Goal: Information Seeking & Learning: Learn about a topic

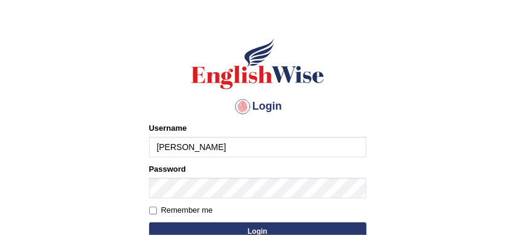
scroll to position [63, 0]
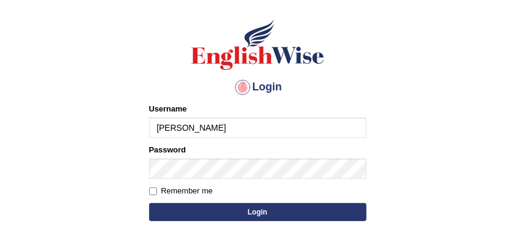
type input "sabitra"
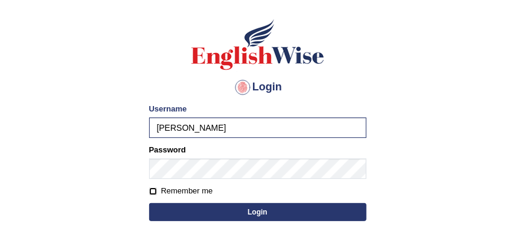
click at [153, 188] on input "Remember me" at bounding box center [153, 192] width 8 height 8
checkbox input "true"
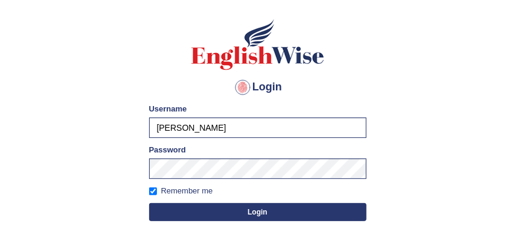
click at [268, 214] on button "Login" at bounding box center [257, 212] width 217 height 18
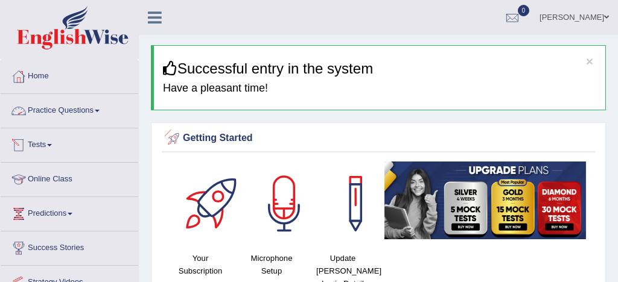
click at [68, 109] on link "Practice Questions" at bounding box center [70, 109] width 138 height 30
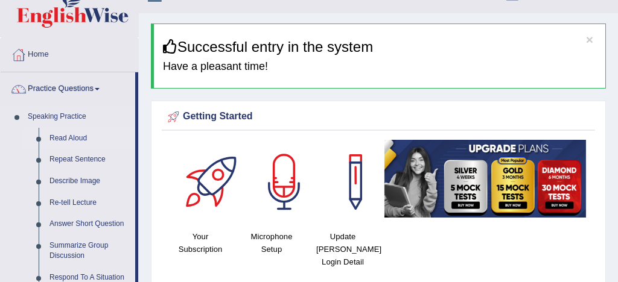
scroll to position [29, 0]
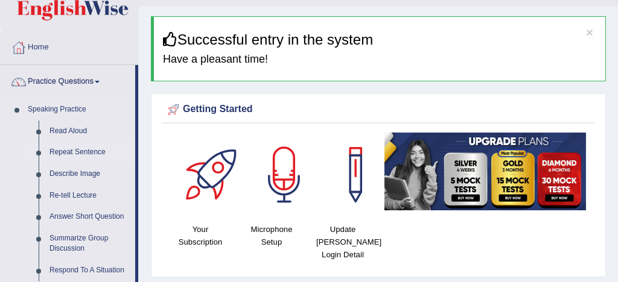
click at [99, 154] on link "Repeat Sentence" at bounding box center [89, 153] width 91 height 22
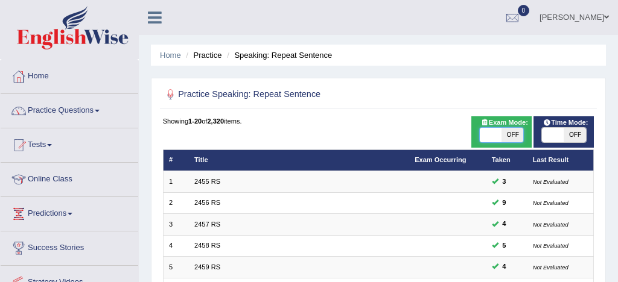
click at [493, 133] on span at bounding box center [491, 135] width 22 height 14
checkbox input "true"
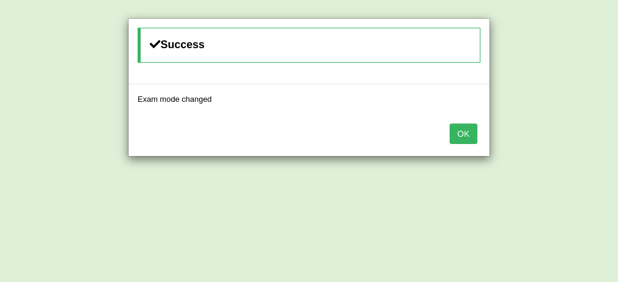
click at [465, 131] on button "OK" at bounding box center [464, 134] width 28 height 21
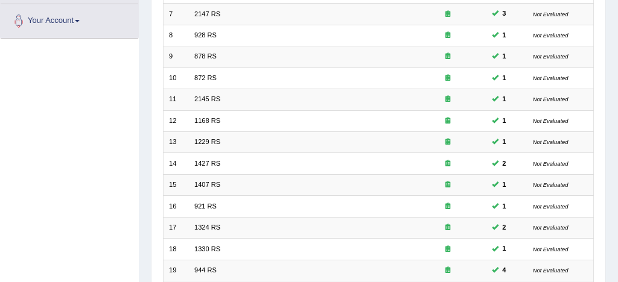
scroll to position [413, 0]
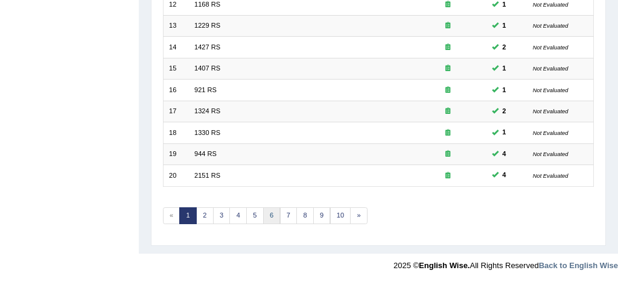
click at [272, 214] on link "6" at bounding box center [272, 216] width 18 height 17
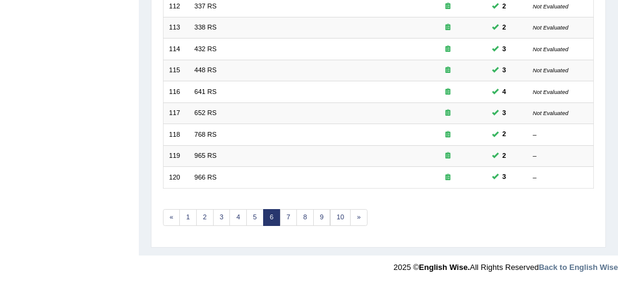
scroll to position [412, 0]
click at [285, 216] on link "7" at bounding box center [289, 216] width 18 height 17
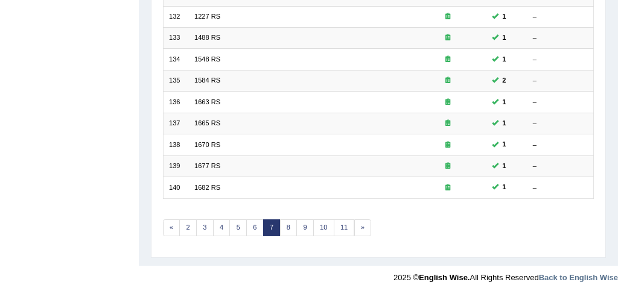
scroll to position [406, 0]
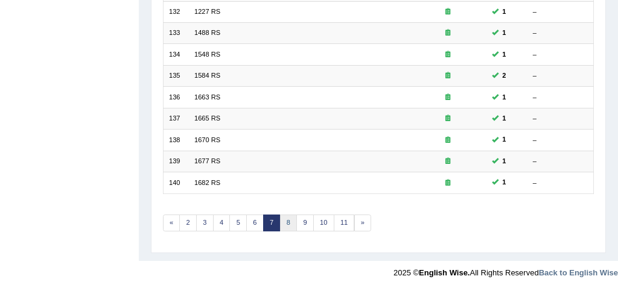
click at [286, 223] on link "8" at bounding box center [289, 223] width 18 height 17
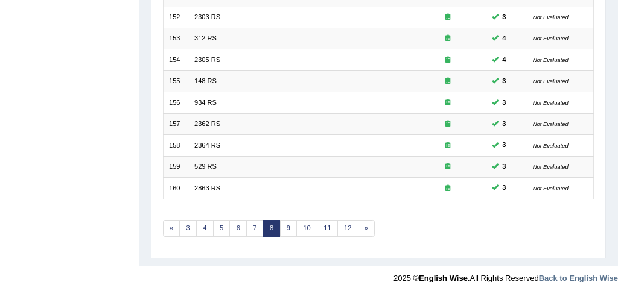
scroll to position [401, 0]
click at [288, 229] on link "9" at bounding box center [289, 228] width 18 height 17
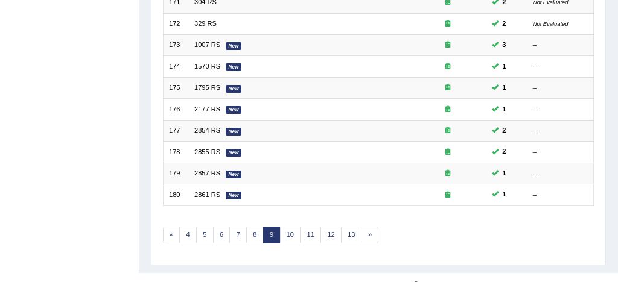
scroll to position [410, 0]
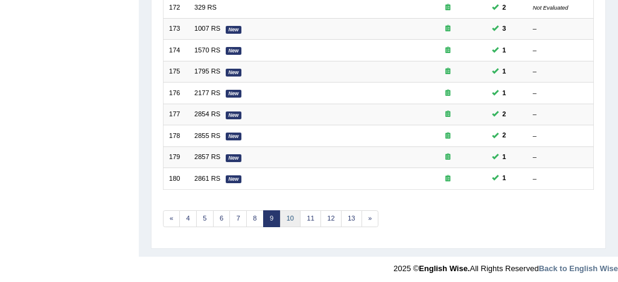
click at [289, 218] on link "10" at bounding box center [290, 219] width 21 height 17
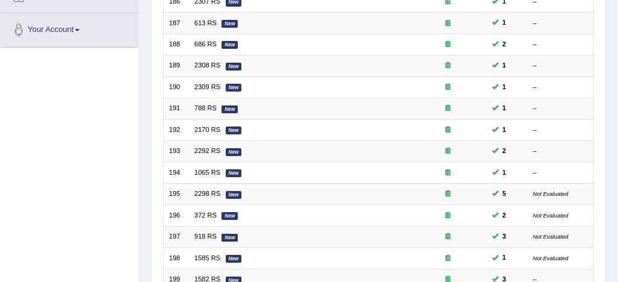
scroll to position [413, 0]
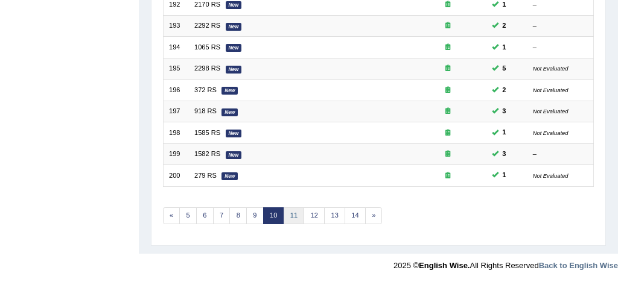
click at [293, 213] on link "11" at bounding box center [294, 216] width 21 height 17
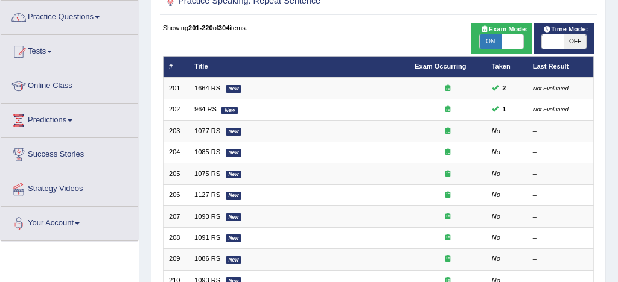
scroll to position [89, 0]
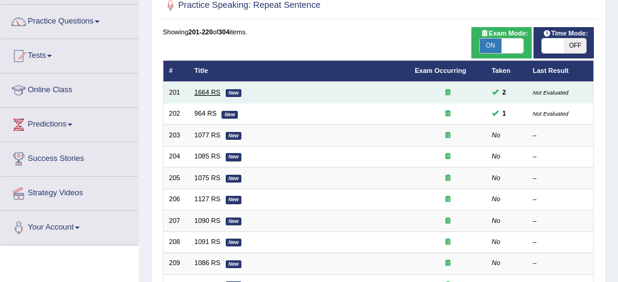
click at [199, 89] on link "1664 RS" at bounding box center [207, 92] width 26 height 7
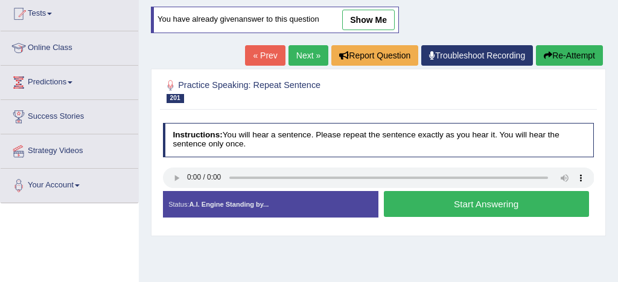
scroll to position [133, 0]
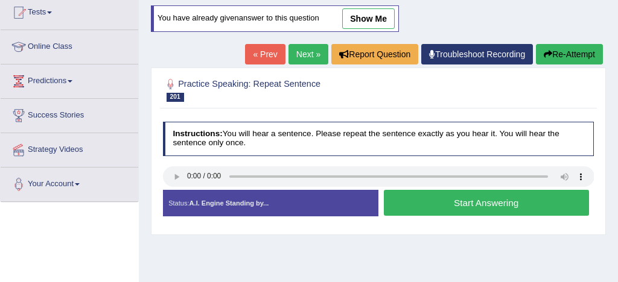
click at [466, 203] on button "Start Answering" at bounding box center [486, 203] width 205 height 26
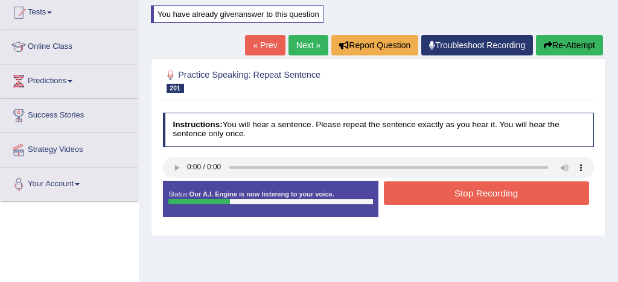
click at [466, 191] on button "Stop Recording" at bounding box center [486, 194] width 205 height 24
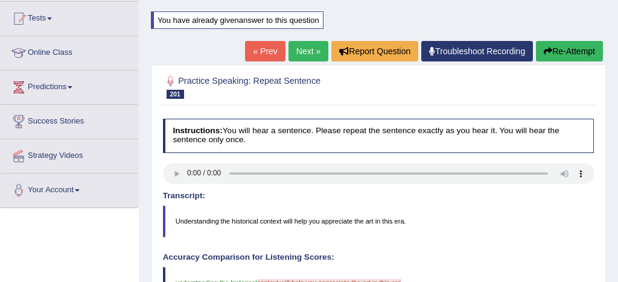
scroll to position [126, 0]
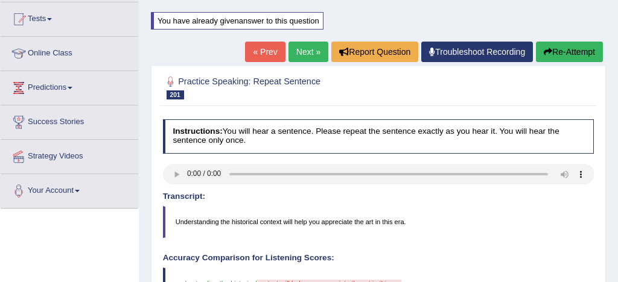
click at [578, 49] on button "Re-Attempt" at bounding box center [569, 52] width 67 height 21
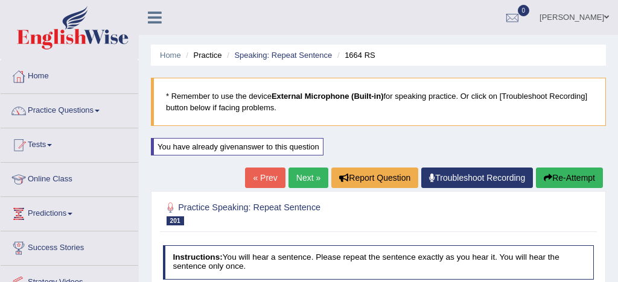
scroll to position [126, 0]
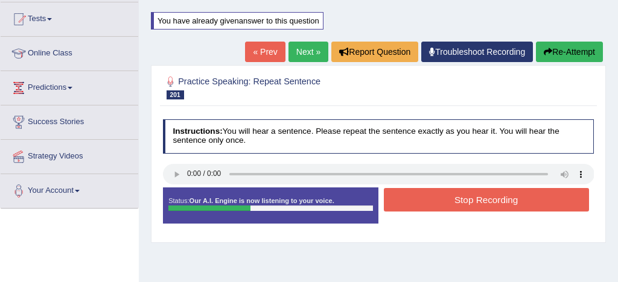
click at [455, 199] on button "Stop Recording" at bounding box center [486, 200] width 205 height 24
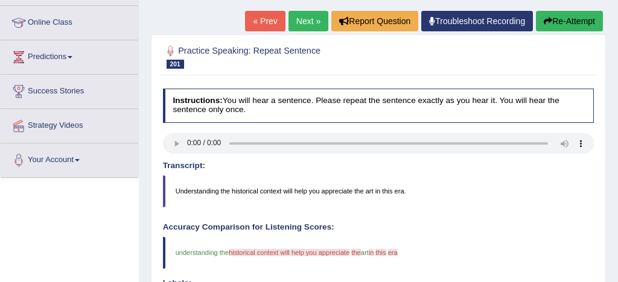
scroll to position [143, 0]
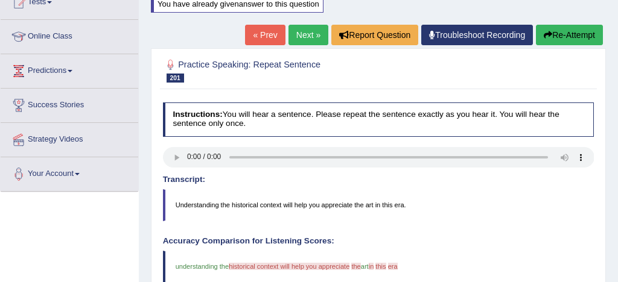
click at [570, 34] on button "Re-Attempt" at bounding box center [569, 35] width 67 height 21
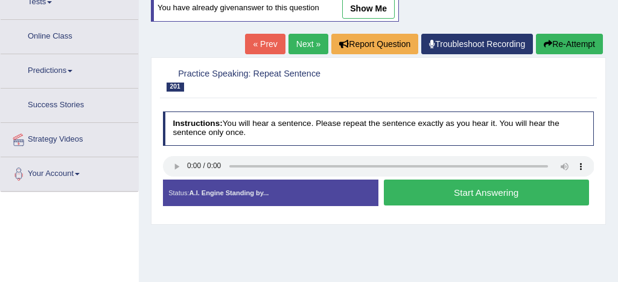
scroll to position [143, 0]
click at [459, 193] on button "Start Answering" at bounding box center [486, 193] width 205 height 26
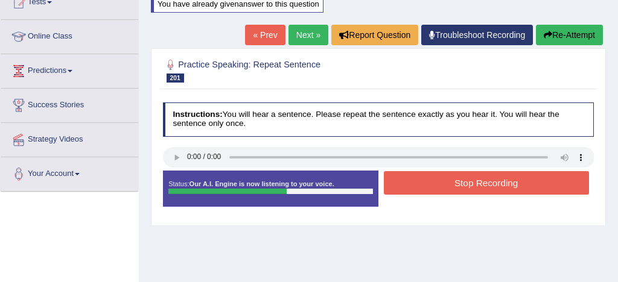
click at [471, 185] on button "Stop Recording" at bounding box center [486, 183] width 205 height 24
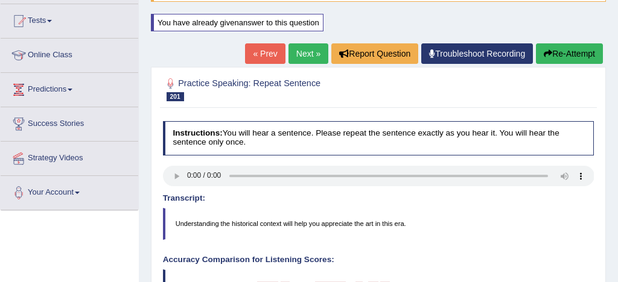
scroll to position [123, 0]
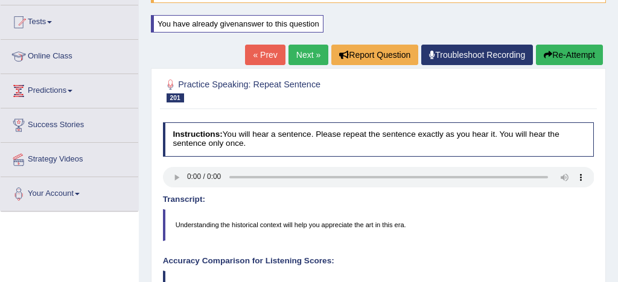
click at [299, 57] on link "Next »" at bounding box center [309, 55] width 40 height 21
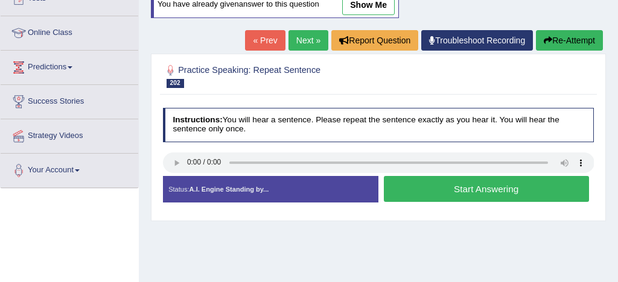
scroll to position [153, 0]
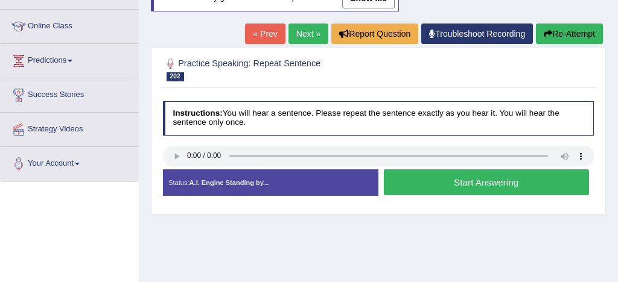
click at [477, 182] on button "Start Answering" at bounding box center [486, 183] width 205 height 26
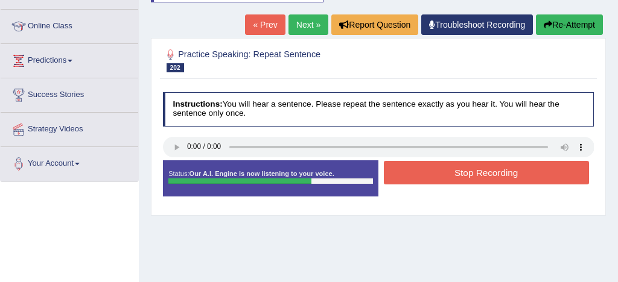
click at [482, 177] on button "Stop Recording" at bounding box center [486, 173] width 205 height 24
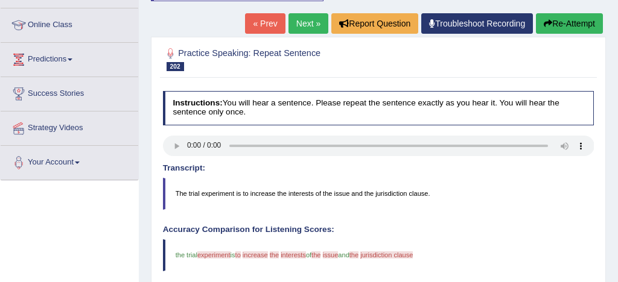
scroll to position [150, 0]
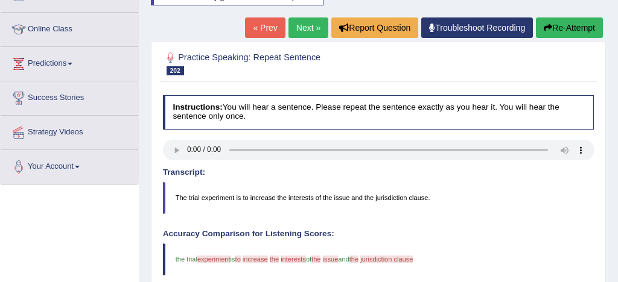
click at [570, 28] on button "Re-Attempt" at bounding box center [569, 28] width 67 height 21
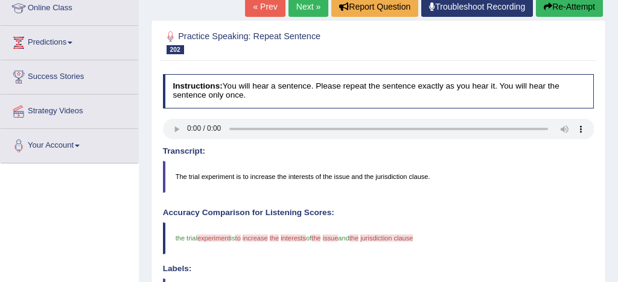
scroll to position [174, 0]
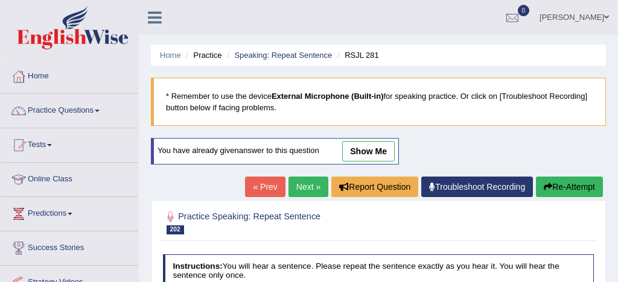
scroll to position [175, 0]
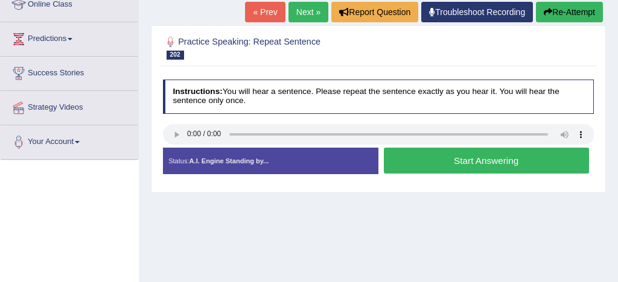
click at [458, 158] on button "Start Answering" at bounding box center [486, 161] width 205 height 26
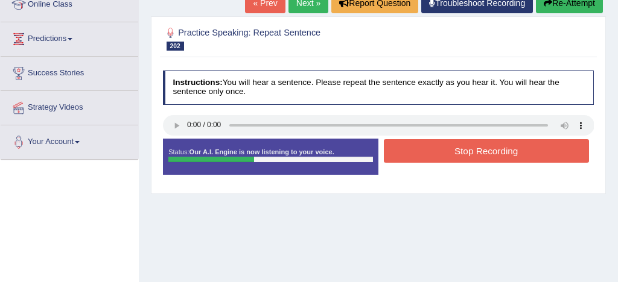
click at [492, 148] on button "Stop Recording" at bounding box center [486, 151] width 205 height 24
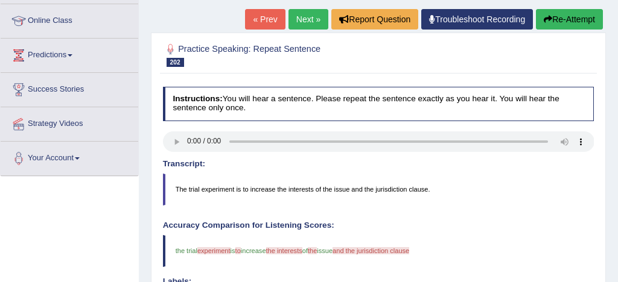
scroll to position [133, 0]
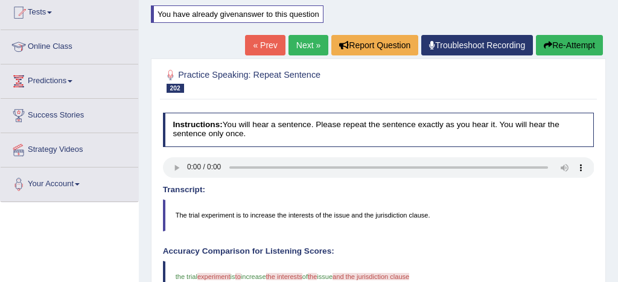
click at [304, 46] on link "Next »" at bounding box center [309, 45] width 40 height 21
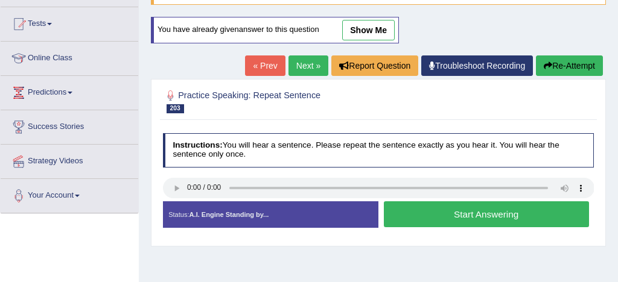
scroll to position [123, 0]
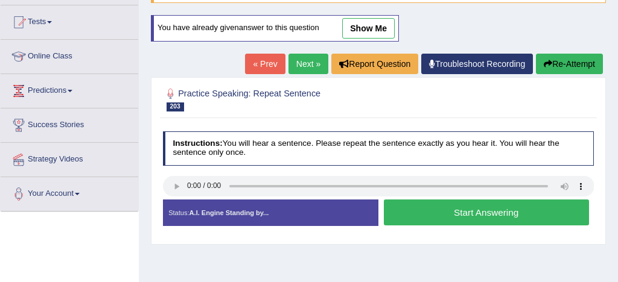
click at [432, 216] on button "Start Answering" at bounding box center [486, 213] width 205 height 26
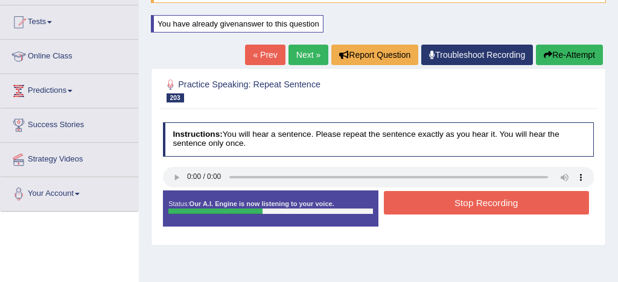
click at [491, 200] on button "Stop Recording" at bounding box center [486, 203] width 205 height 24
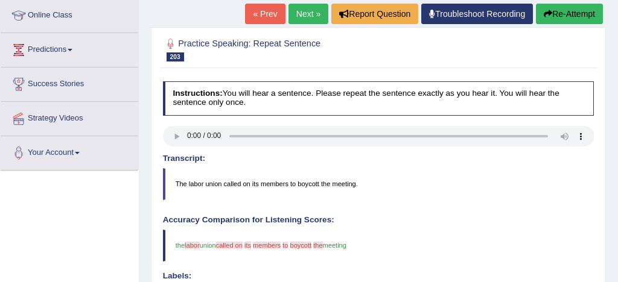
scroll to position [164, 0]
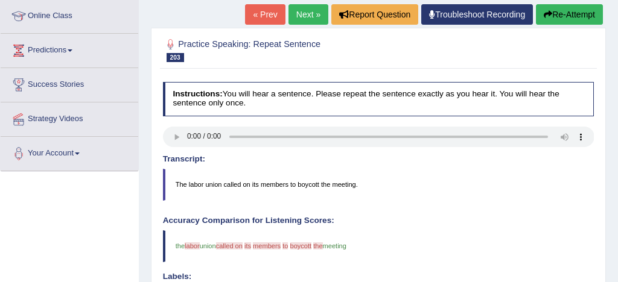
click at [579, 13] on button "Re-Attempt" at bounding box center [569, 14] width 67 height 21
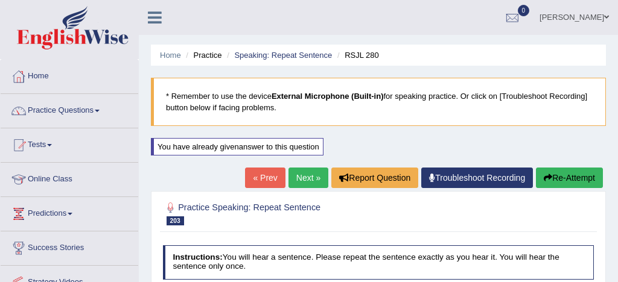
scroll to position [164, 0]
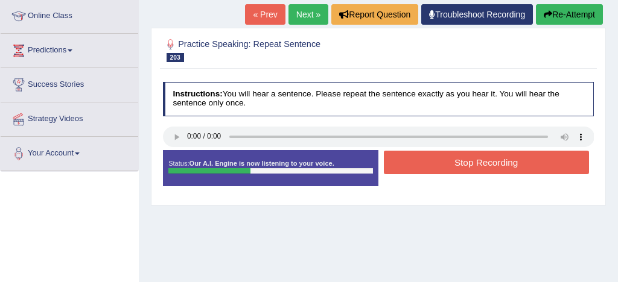
click at [485, 165] on button "Stop Recording" at bounding box center [486, 163] width 205 height 24
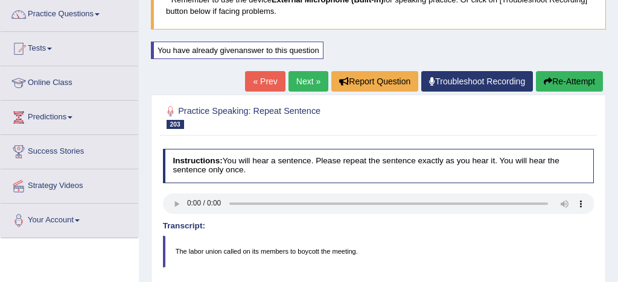
scroll to position [89, 0]
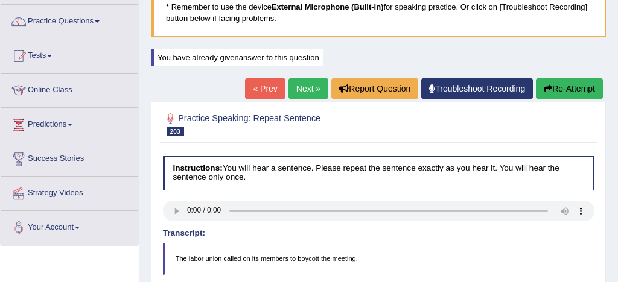
click at [305, 89] on link "Next »" at bounding box center [309, 88] width 40 height 21
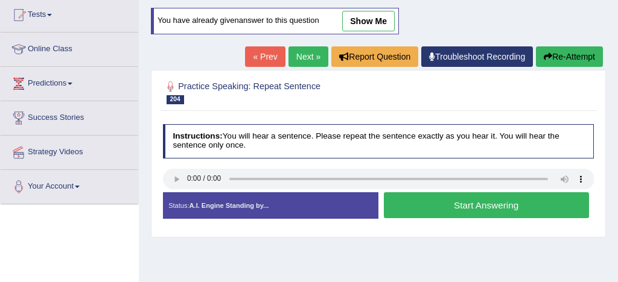
scroll to position [142, 0]
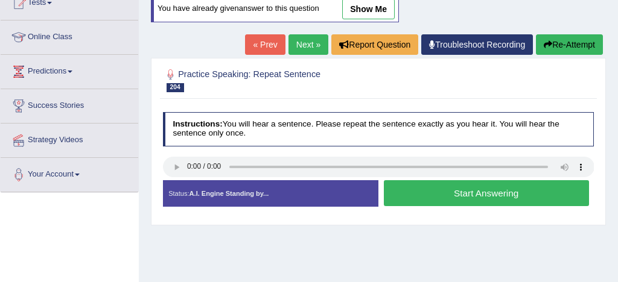
click at [480, 195] on button "Start Answering" at bounding box center [486, 193] width 205 height 26
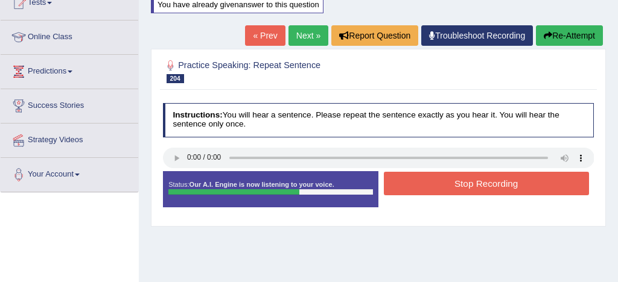
click at [484, 188] on button "Stop Recording" at bounding box center [486, 184] width 205 height 24
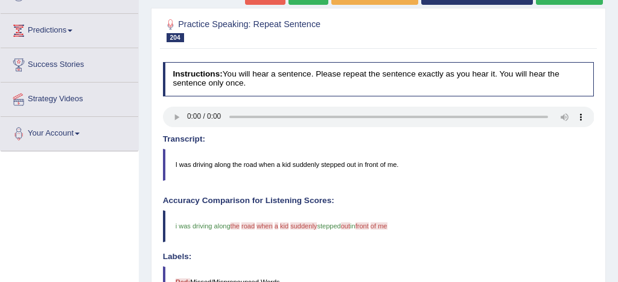
scroll to position [174, 0]
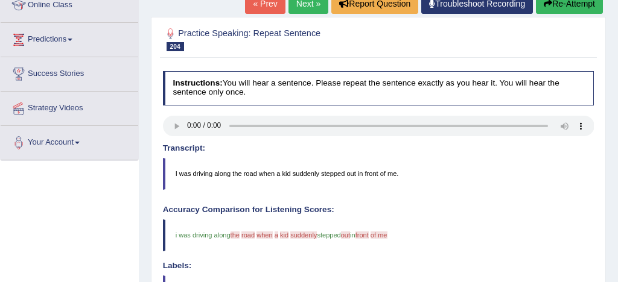
click at [561, 5] on button "Re-Attempt" at bounding box center [569, 3] width 67 height 21
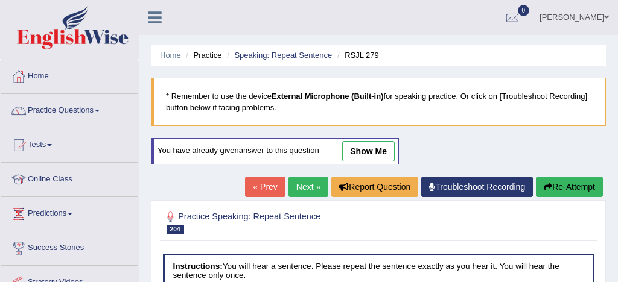
scroll to position [174, 0]
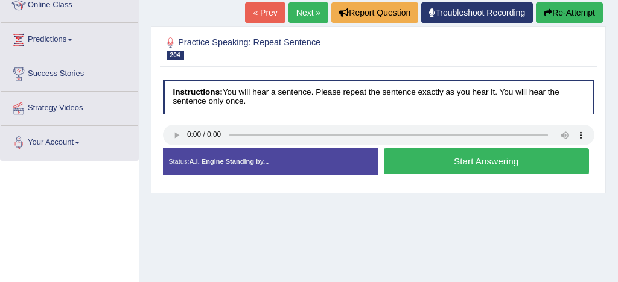
click at [460, 158] on button "Start Answering" at bounding box center [486, 161] width 205 height 26
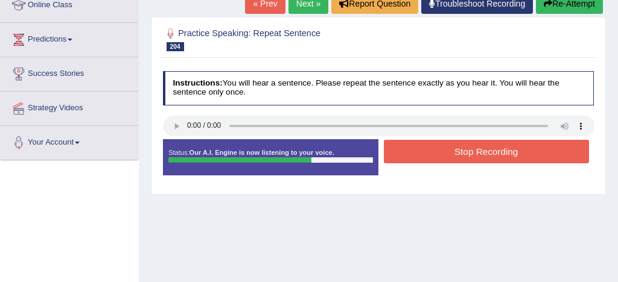
click at [480, 153] on button "Stop Recording" at bounding box center [486, 152] width 205 height 24
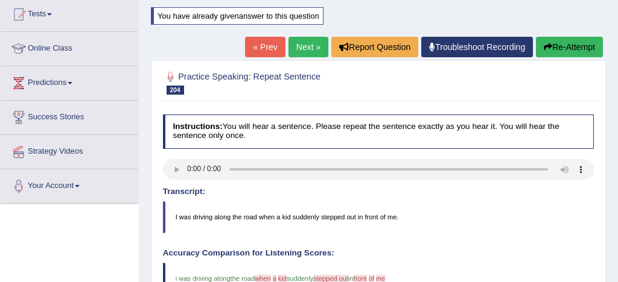
scroll to position [124, 0]
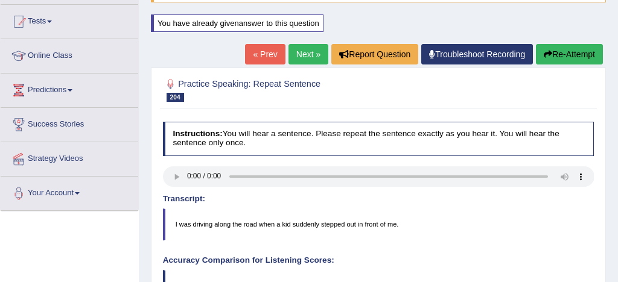
click at [296, 53] on link "Next »" at bounding box center [309, 54] width 40 height 21
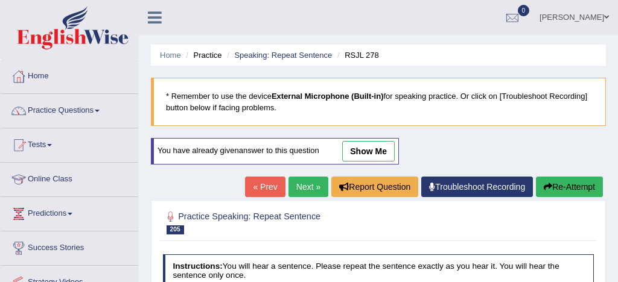
scroll to position [96, 0]
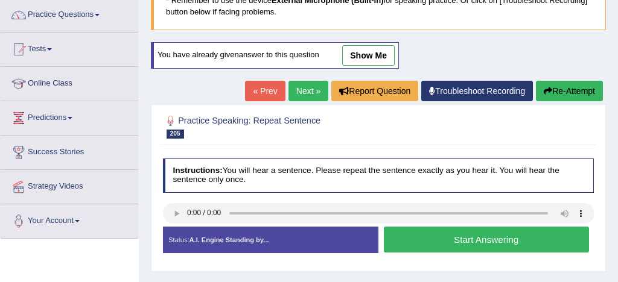
click at [453, 242] on button "Start Answering" at bounding box center [486, 240] width 205 height 26
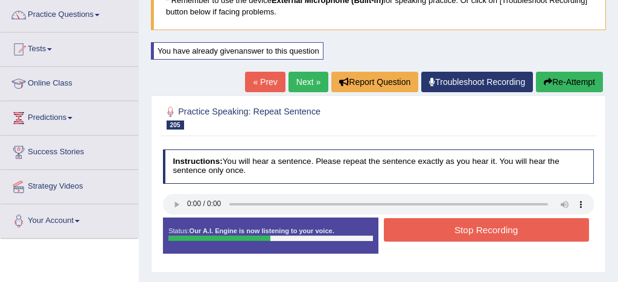
click at [463, 235] on button "Stop Recording" at bounding box center [486, 231] width 205 height 24
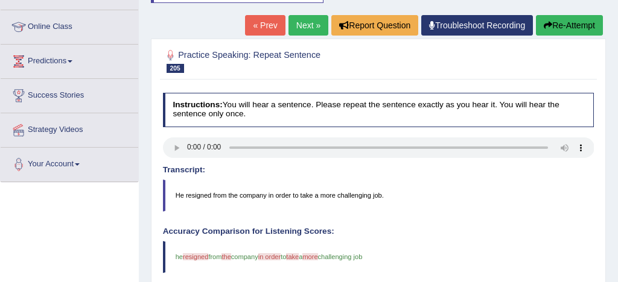
scroll to position [152, 0]
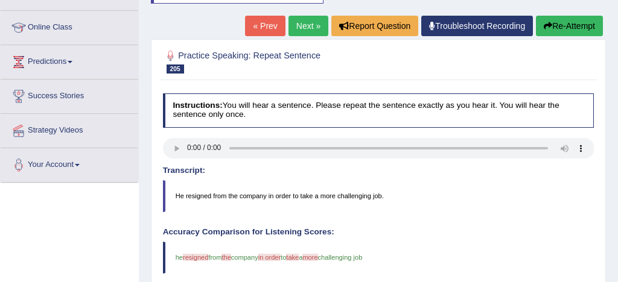
click at [308, 24] on link "Next »" at bounding box center [309, 26] width 40 height 21
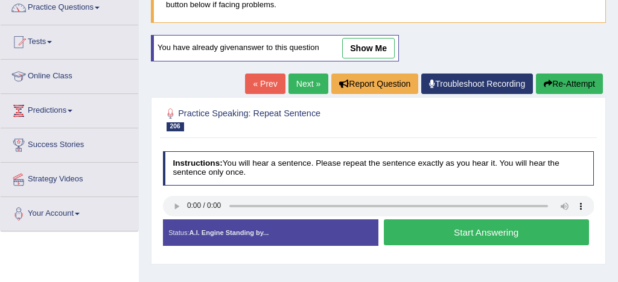
scroll to position [121, 0]
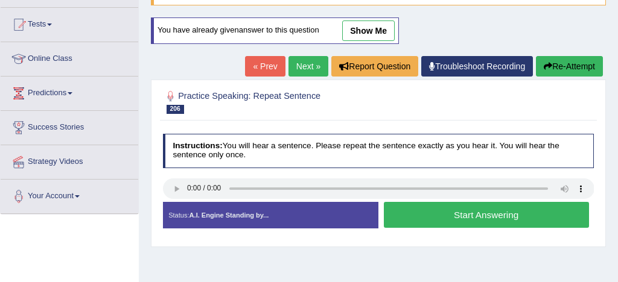
click at [461, 217] on button "Start Answering" at bounding box center [486, 215] width 205 height 26
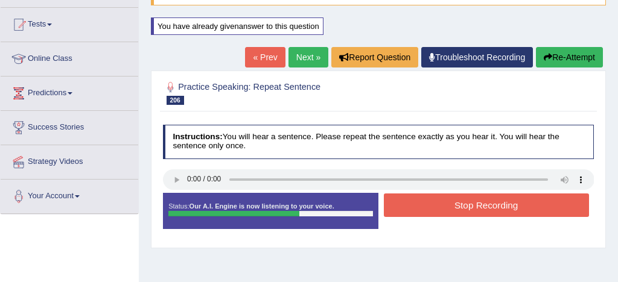
click at [468, 207] on button "Stop Recording" at bounding box center [486, 206] width 205 height 24
